Goal: Task Accomplishment & Management: Manage account settings

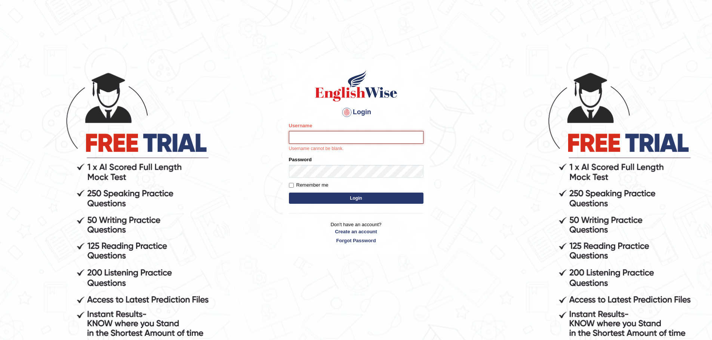
click at [327, 140] on input "Username" at bounding box center [356, 137] width 134 height 13
